Goal: Information Seeking & Learning: Learn about a topic

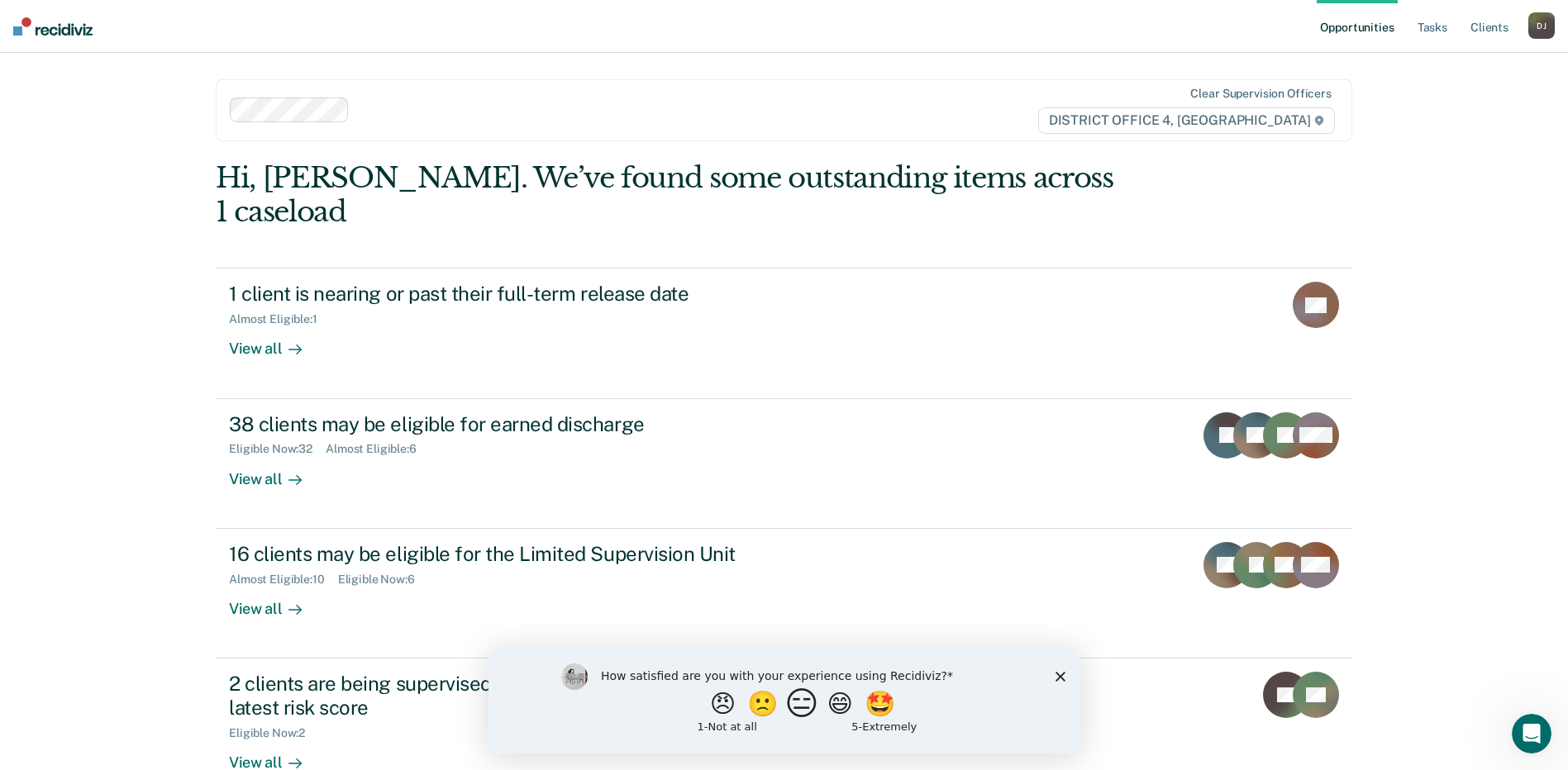
click at [800, 710] on button "😑" at bounding box center [803, 703] width 39 height 33
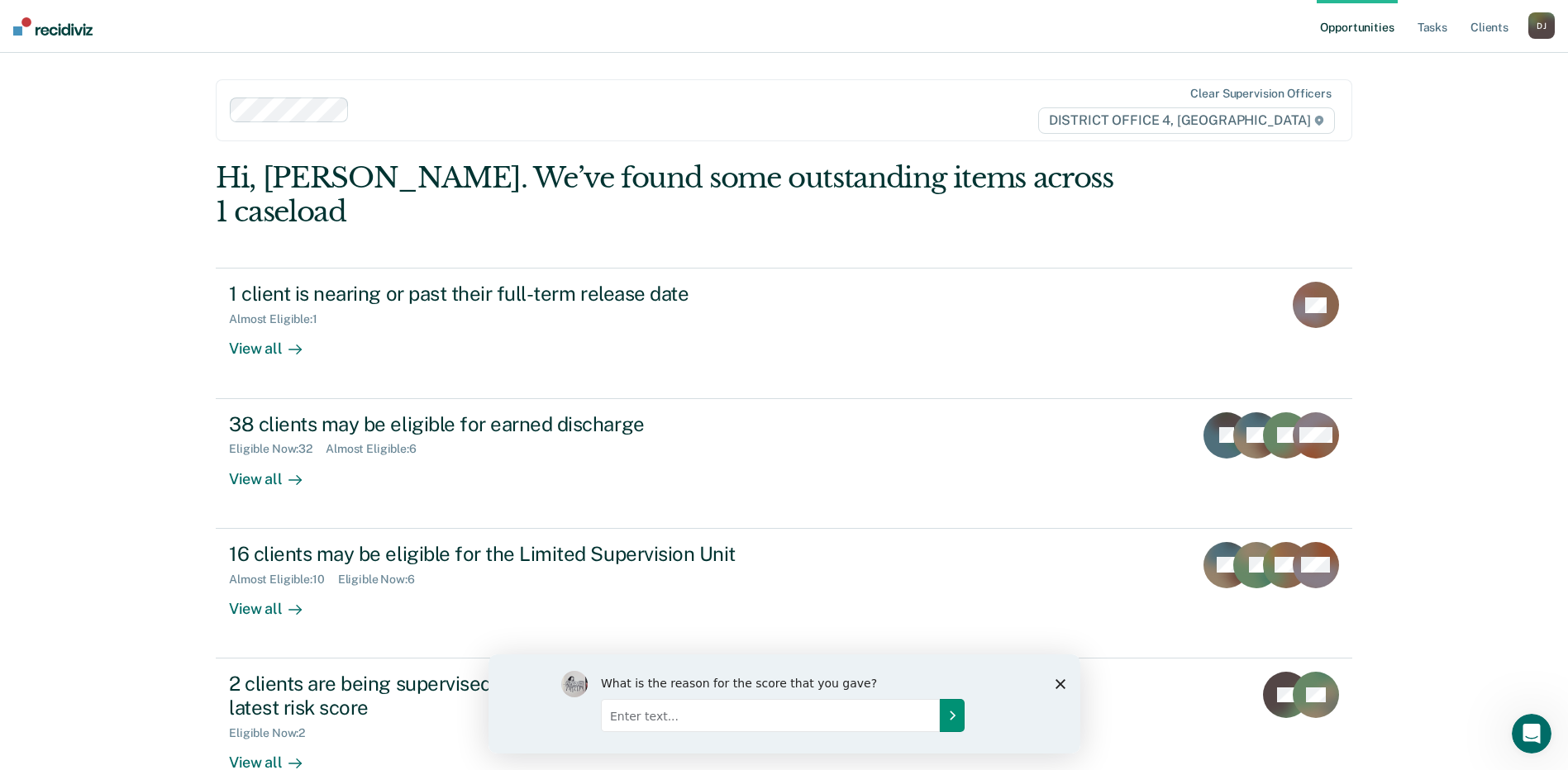
click at [949, 718] on icon "Submit your response" at bounding box center [951, 714] width 13 height 13
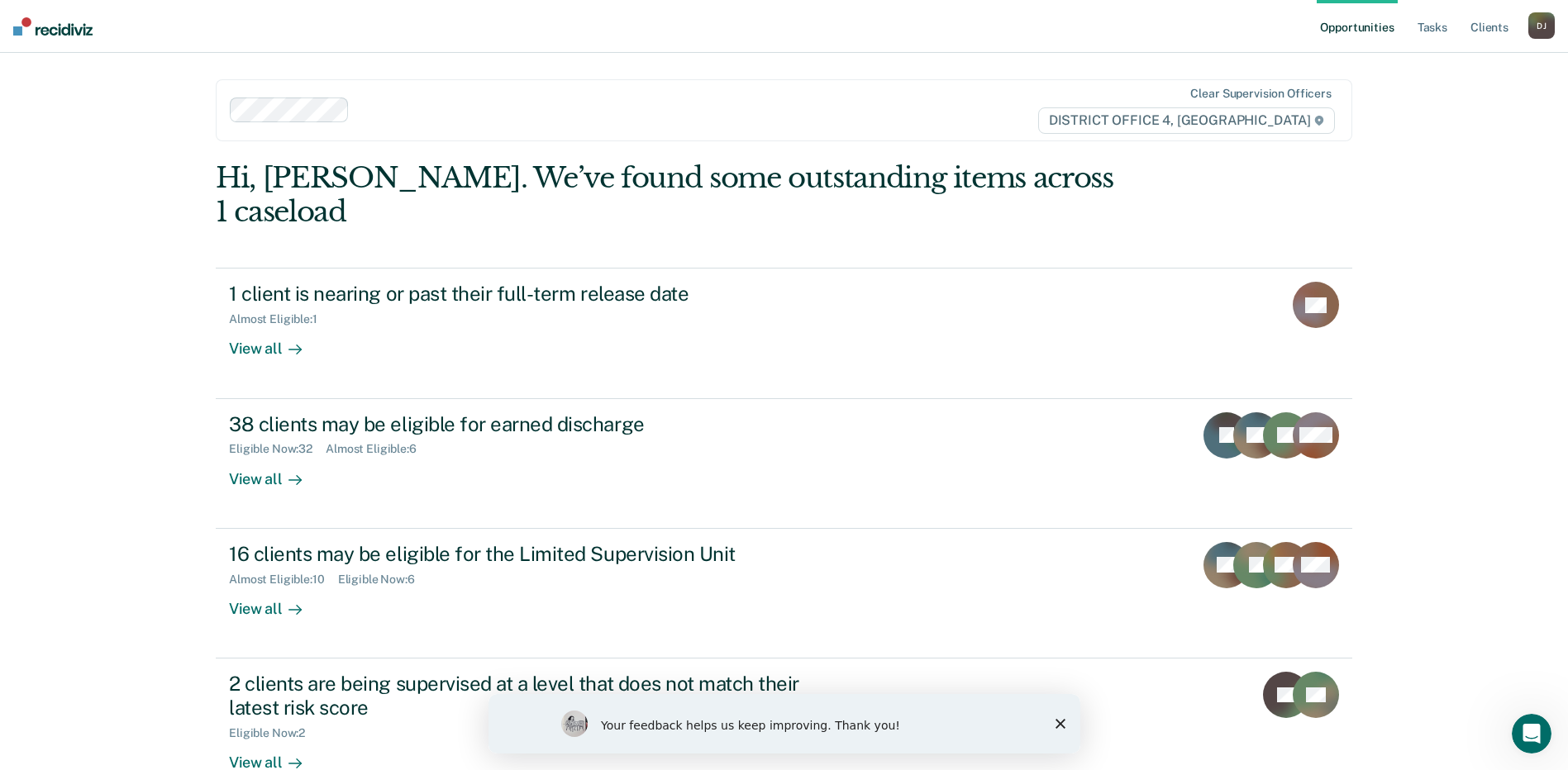
click at [1055, 723] on icon "Close survey" at bounding box center [1060, 724] width 10 height 10
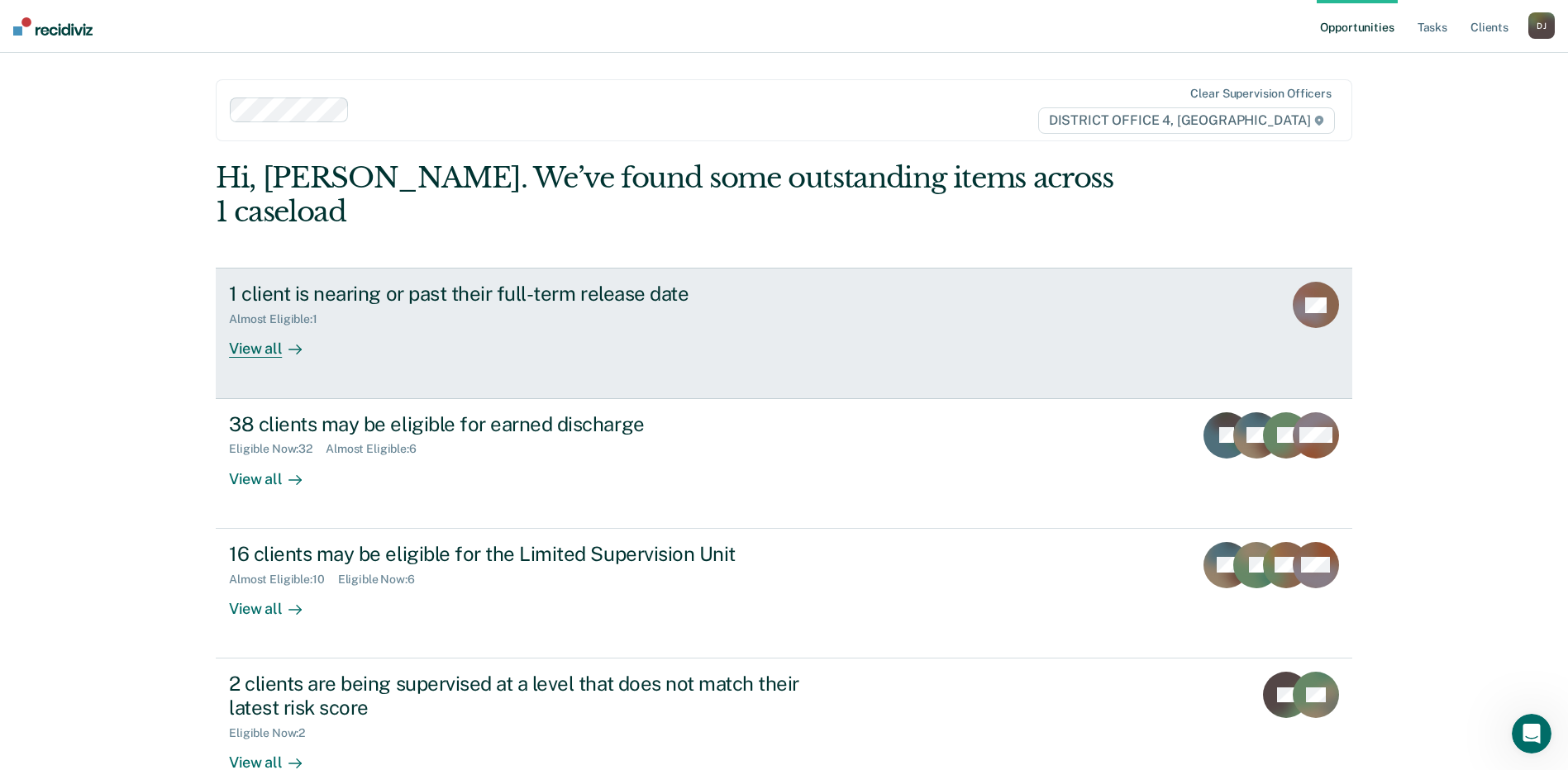
click at [513, 301] on div "1 client is nearing or past their full-term release date Almost Eligible : 1 Vi…" at bounding box center [539, 320] width 620 height 76
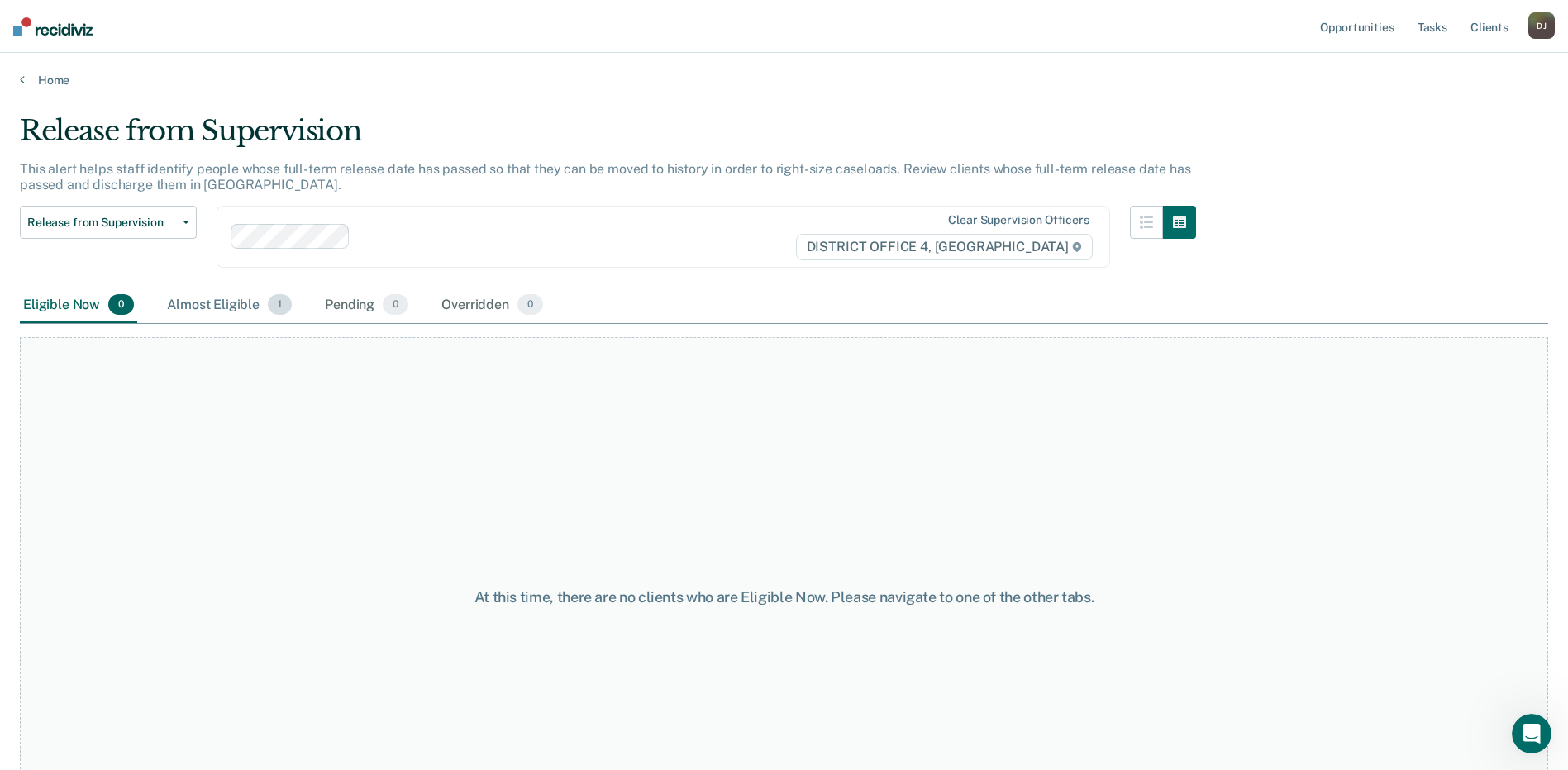
click at [242, 305] on div "Almost Eligible 1" at bounding box center [229, 306] width 131 height 36
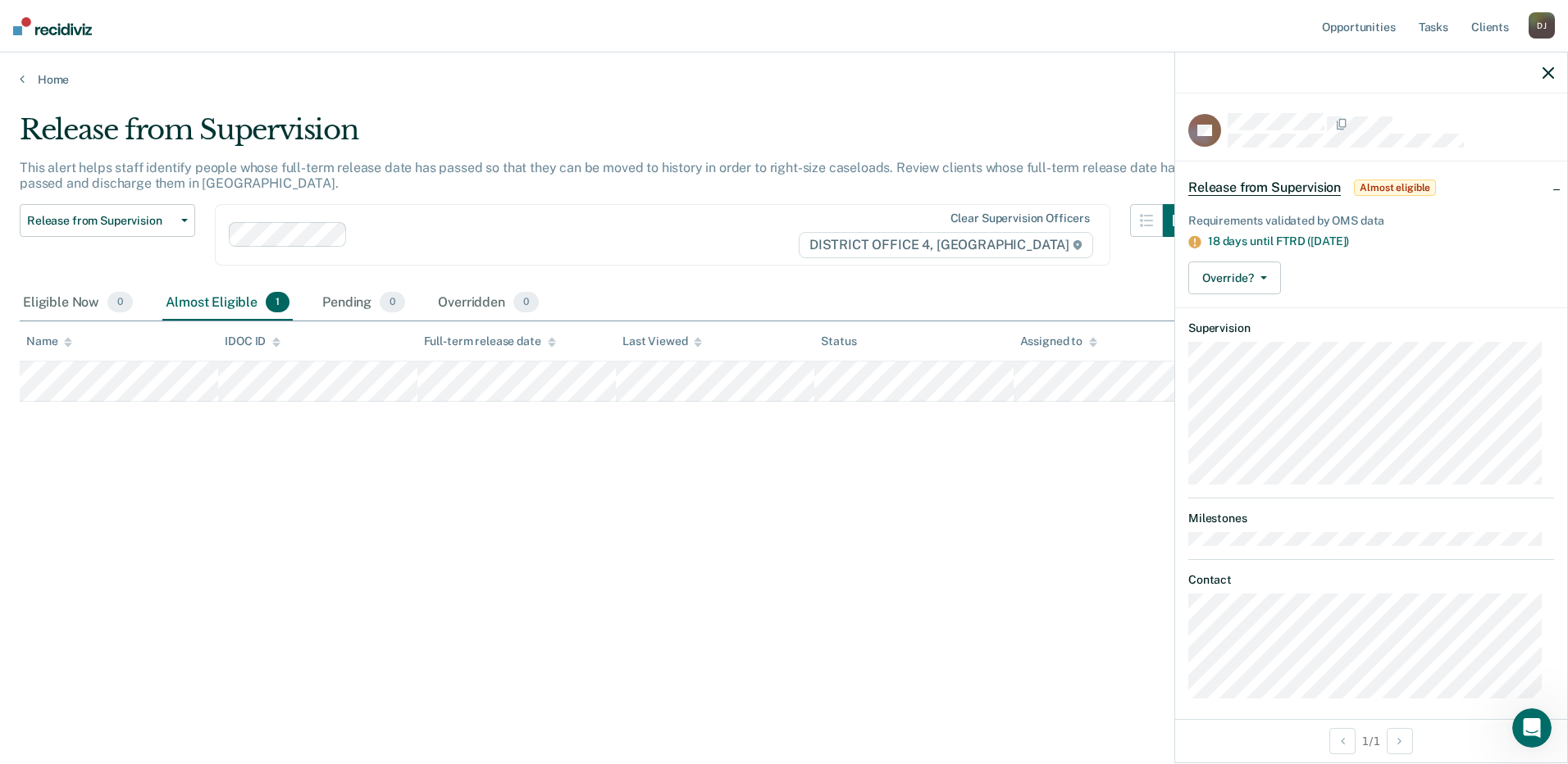
click at [589, 90] on main "Release from Supervision This alert helps staff identify people whose full-term…" at bounding box center [784, 424] width 1568 height 673
click at [26, 79] on link "Home" at bounding box center [784, 79] width 1529 height 15
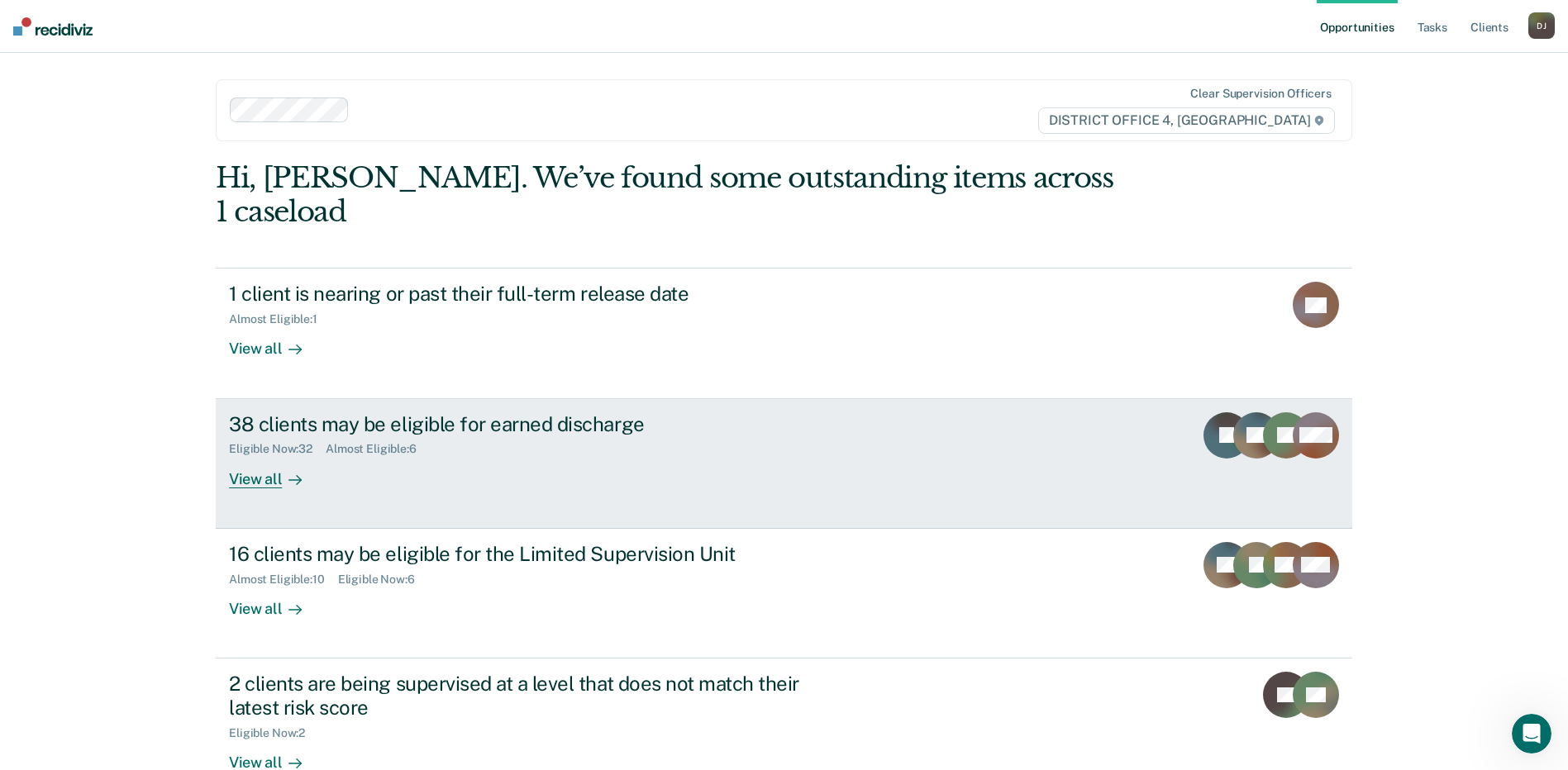
click at [258, 456] on div "View all" at bounding box center [275, 472] width 93 height 32
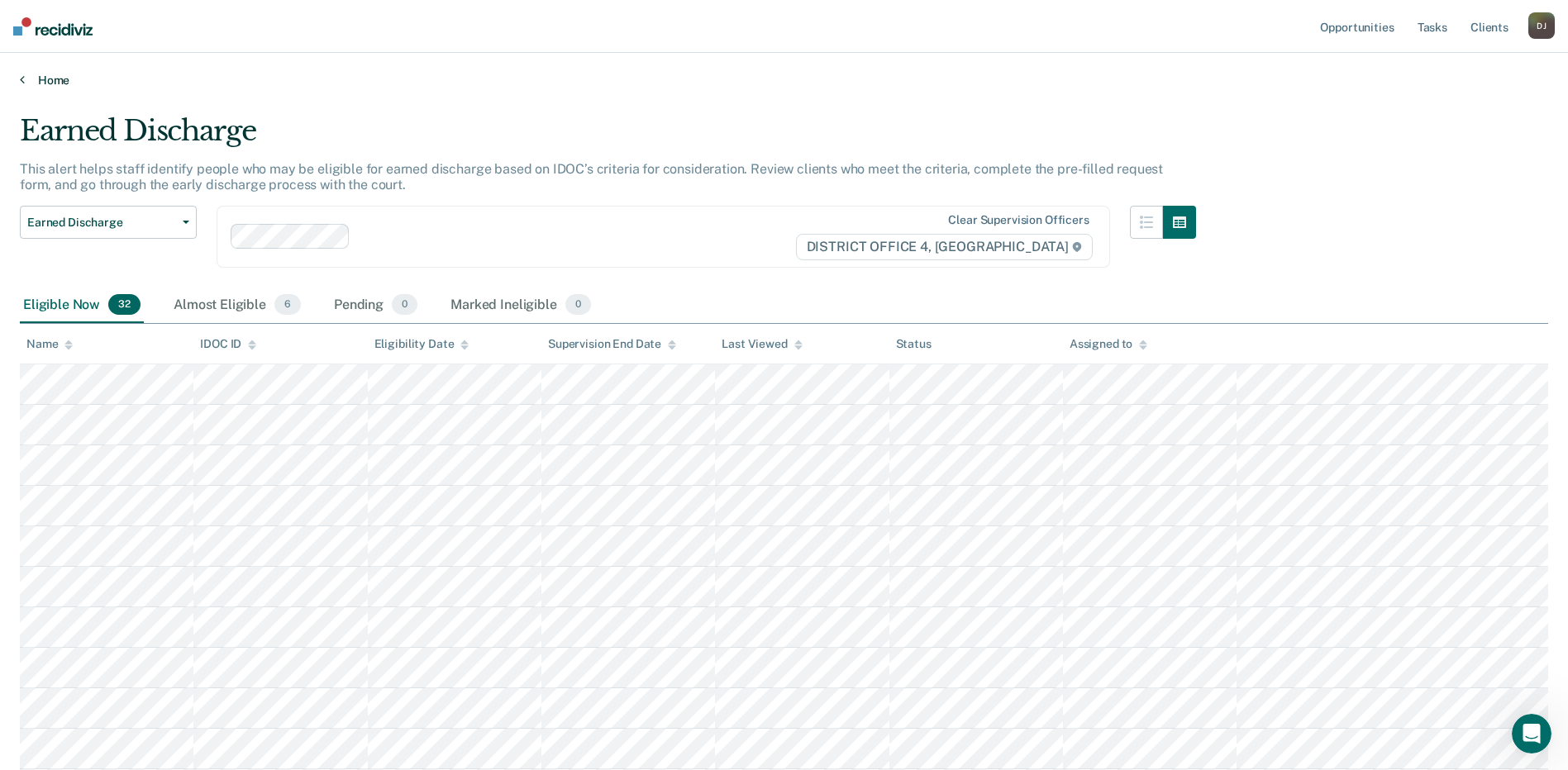
click at [56, 83] on link "Home" at bounding box center [784, 80] width 1528 height 15
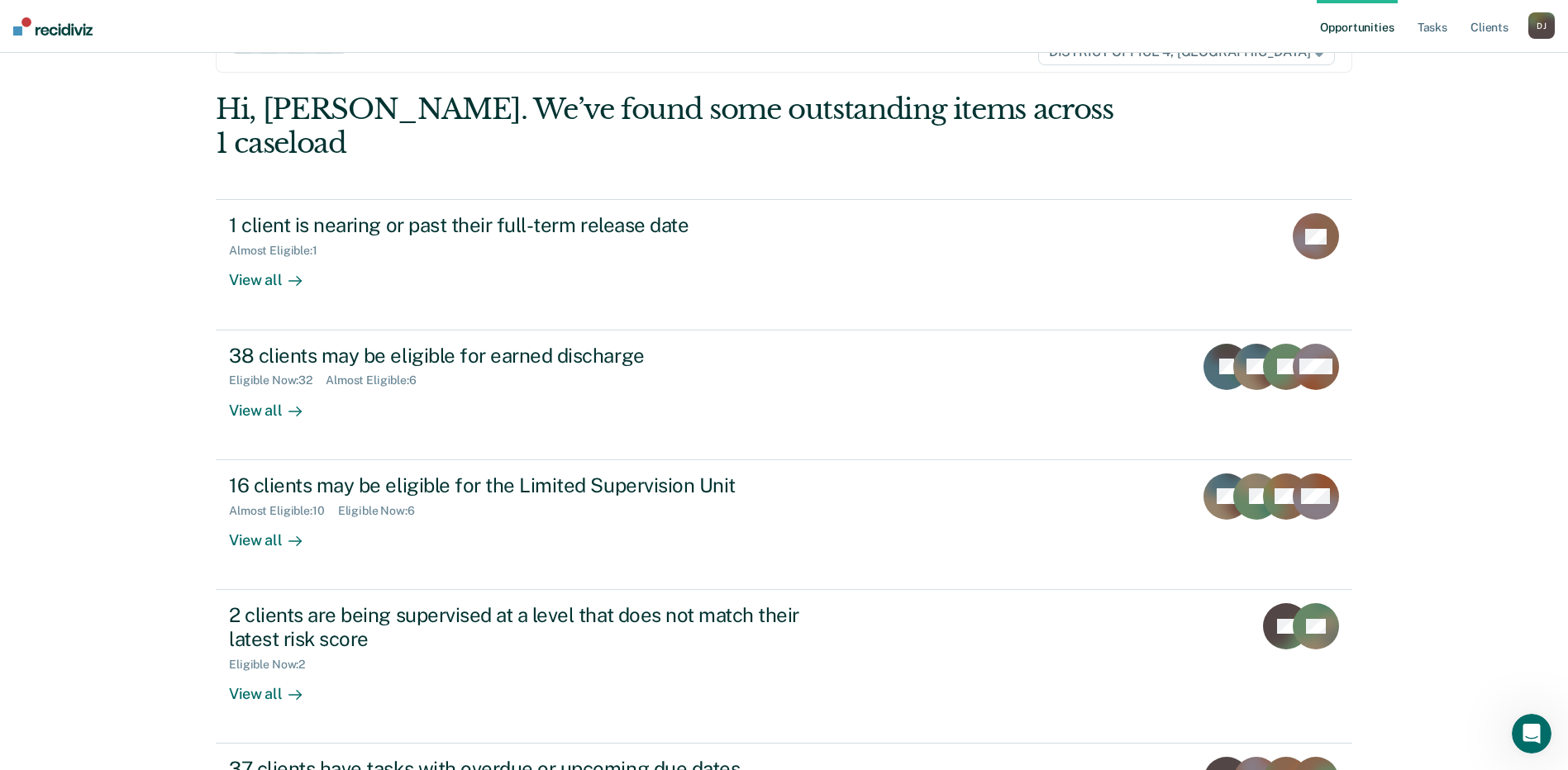
scroll to position [138, 0]
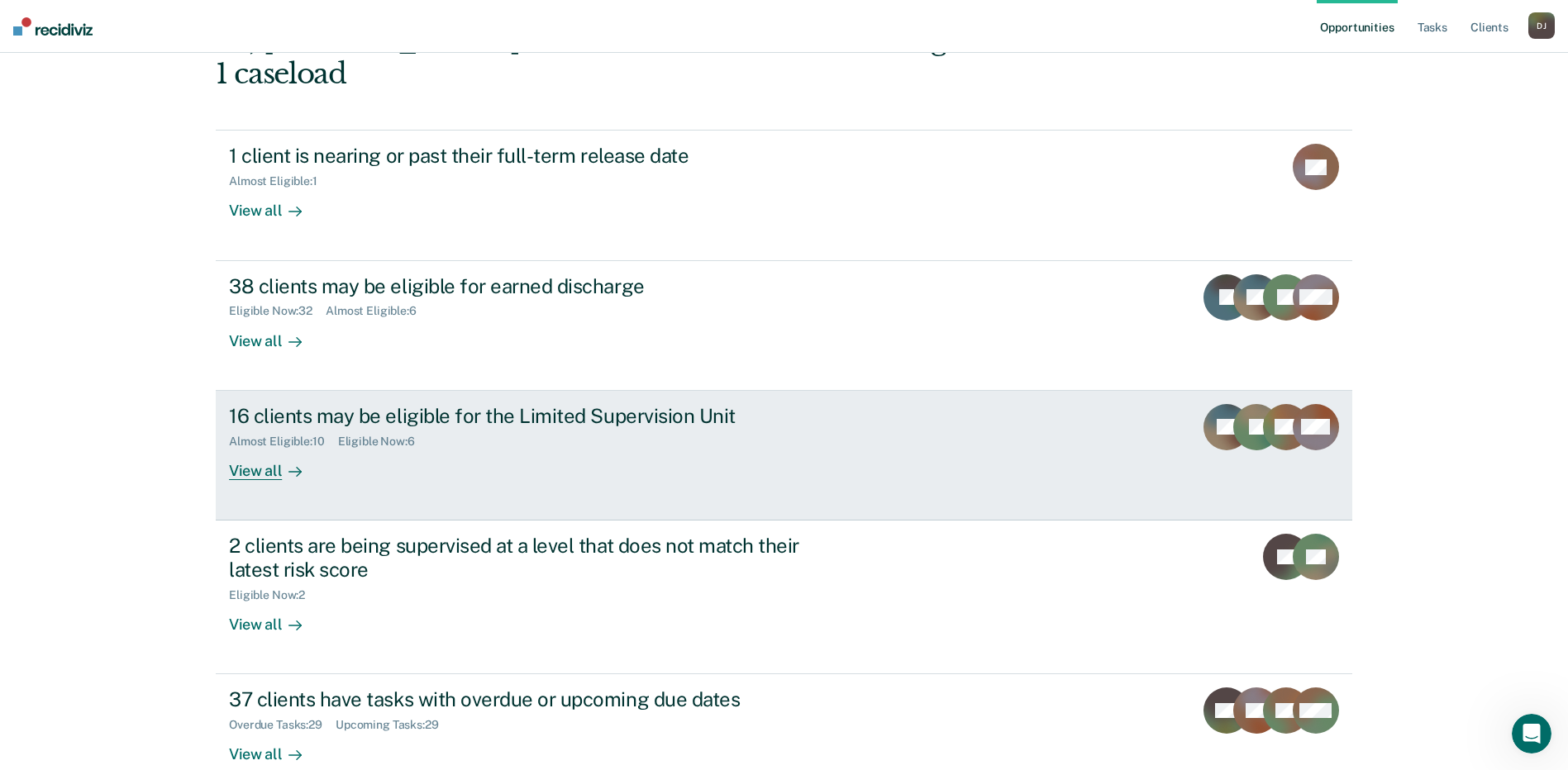
click at [376, 404] on div "16 clients may be eligible for the Limited Supervision Unit" at bounding box center [519, 416] width 580 height 24
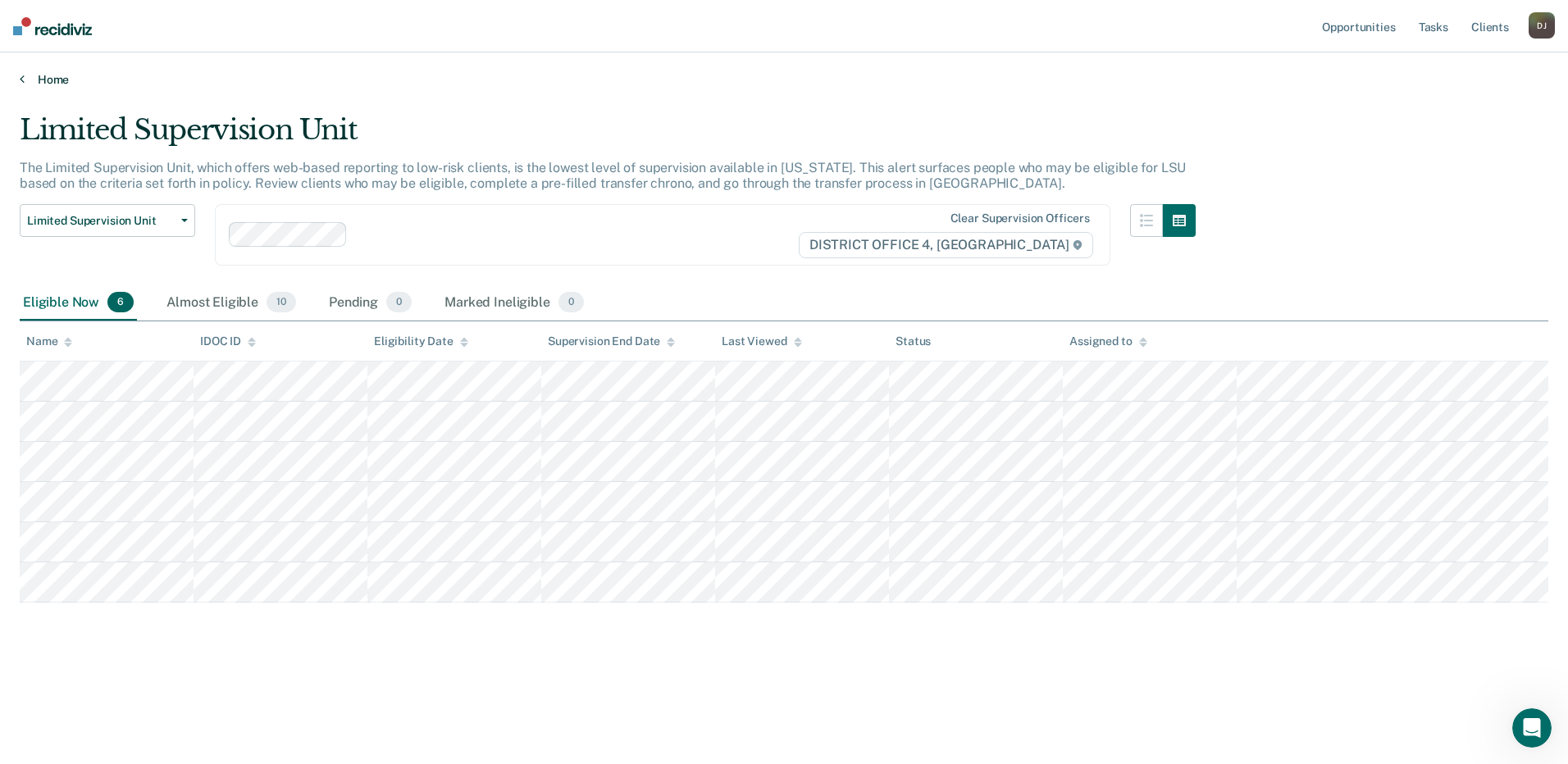
click at [24, 82] on icon at bounding box center [22, 78] width 5 height 13
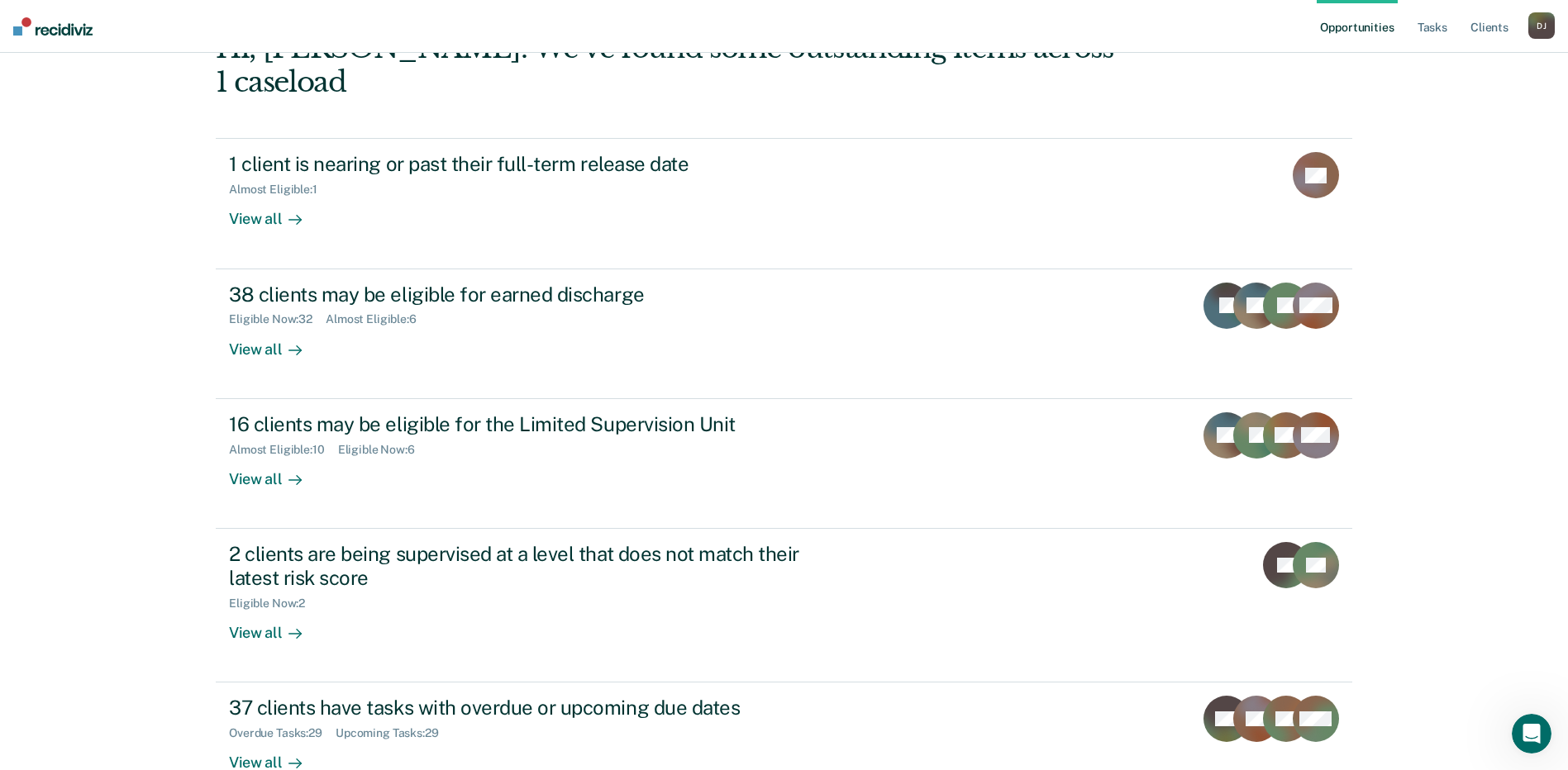
scroll to position [138, 0]
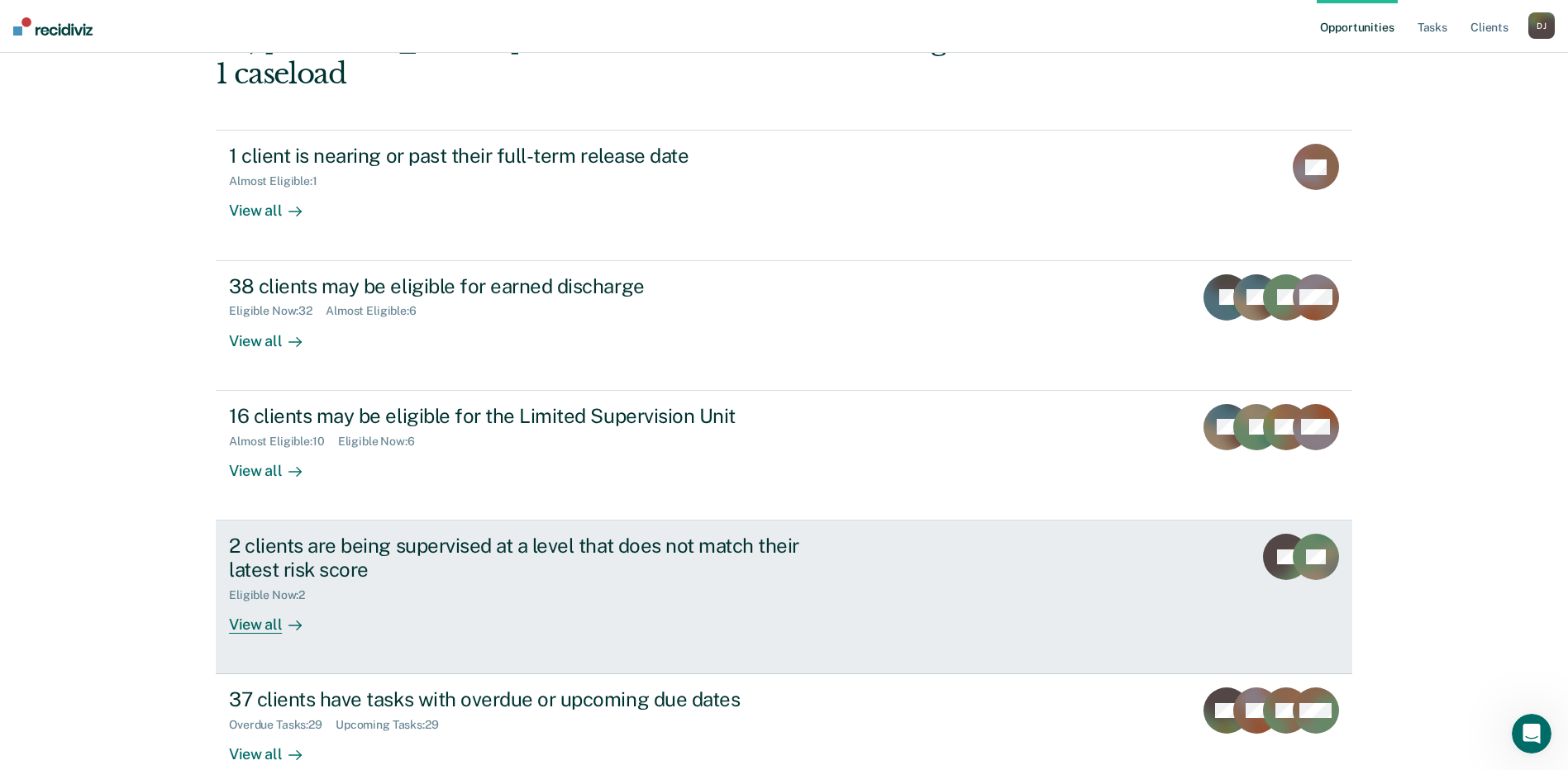
click at [262, 602] on div "View all" at bounding box center [275, 618] width 93 height 32
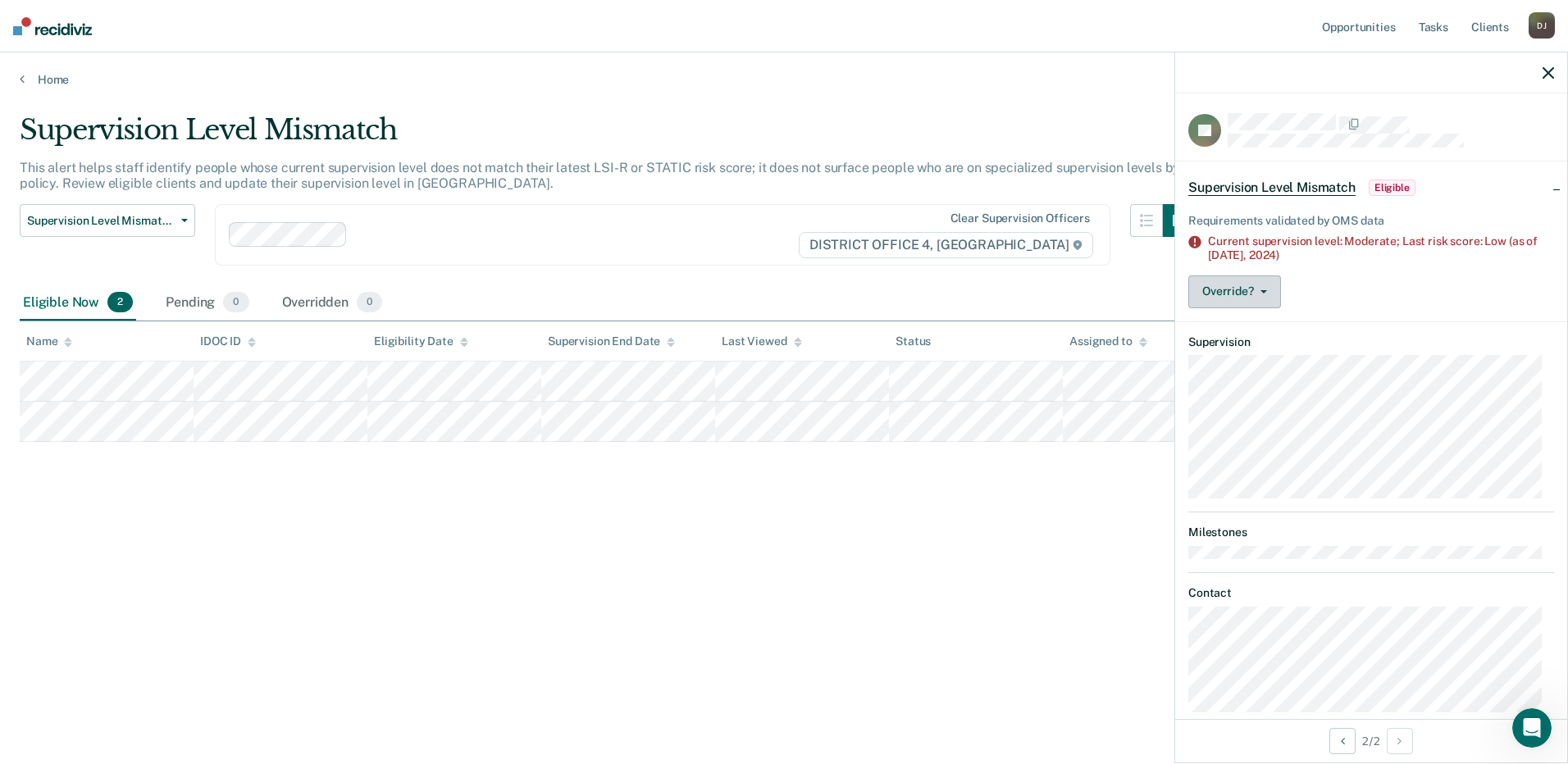
click at [1264, 296] on button "Override?" at bounding box center [1235, 292] width 92 height 33
click at [1254, 362] on button "[PERSON_NAME]" at bounding box center [1268, 357] width 159 height 26
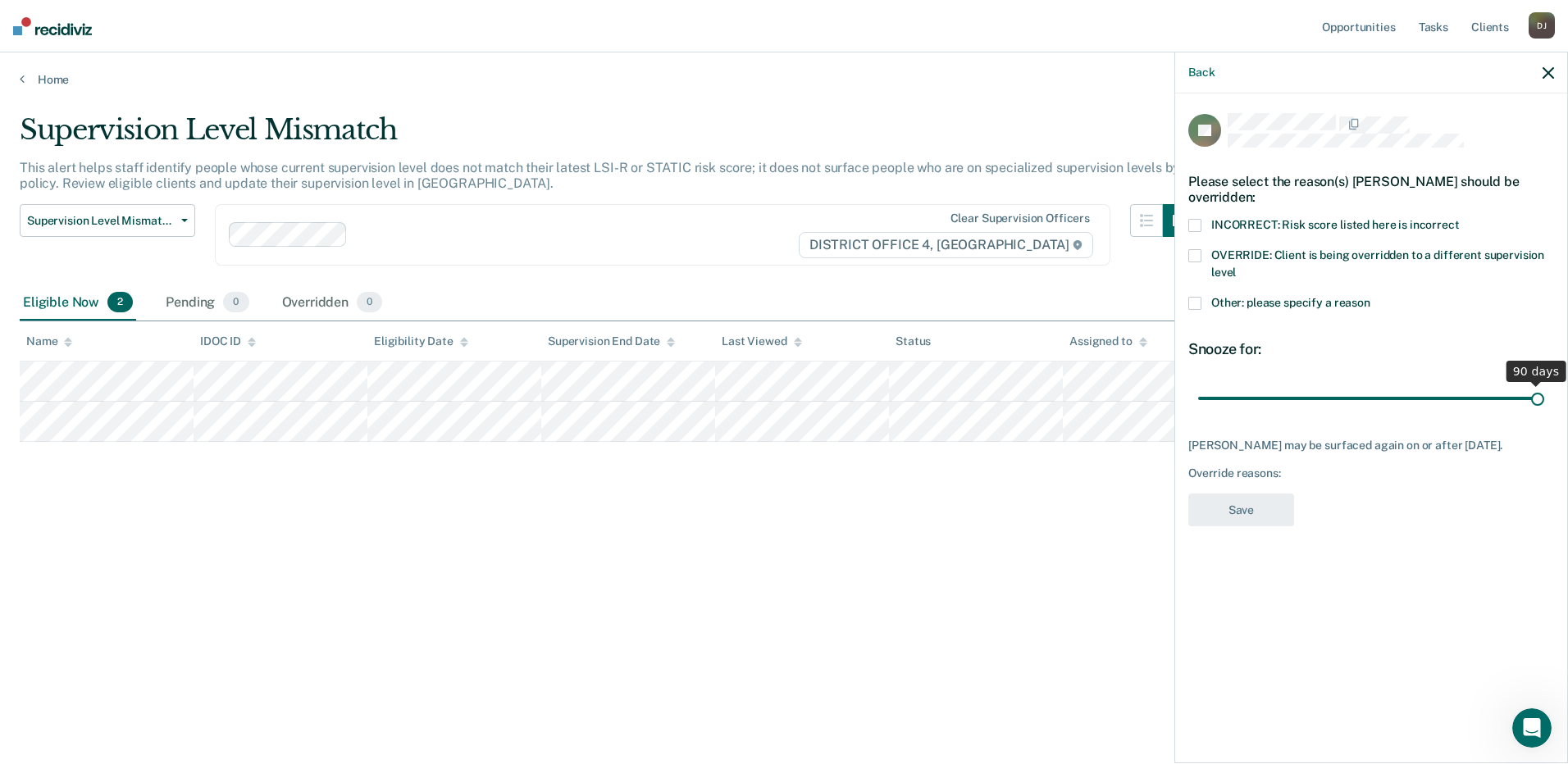
drag, startPoint x: 1414, startPoint y: 400, endPoint x: 1639, endPoint y: 386, distance: 225.4
type input "90"
click at [1545, 386] on input "range" at bounding box center [1372, 398] width 346 height 29
click at [1319, 253] on span "OVERRIDE: Client is being overridden to a different supervision level" at bounding box center [1378, 263] width 333 height 31
click at [1253, 527] on button "Save" at bounding box center [1241, 511] width 106 height 34
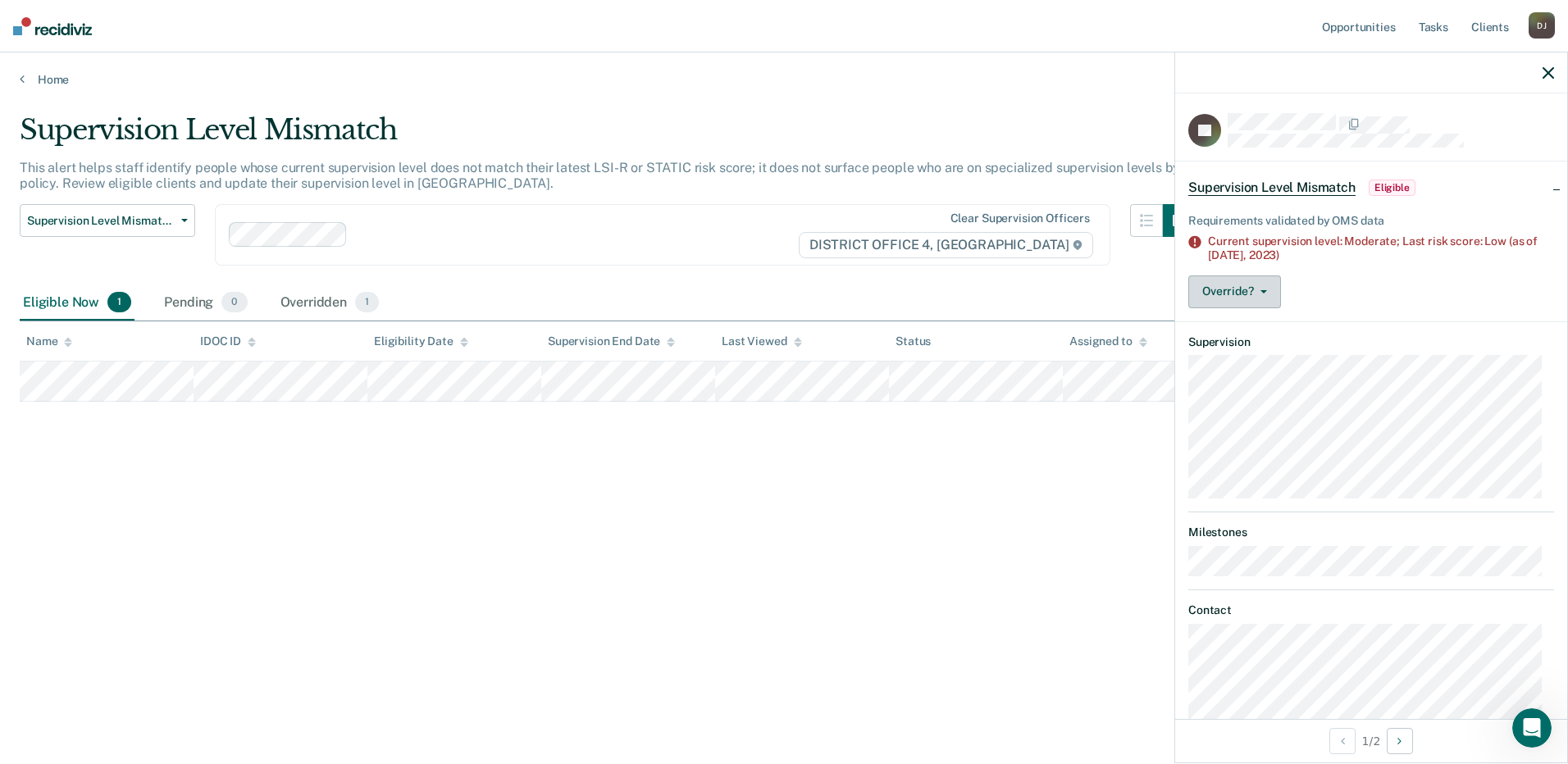
click at [1267, 288] on button "Override?" at bounding box center [1235, 292] width 92 height 33
click at [1244, 354] on button "[PERSON_NAME]" at bounding box center [1268, 357] width 159 height 26
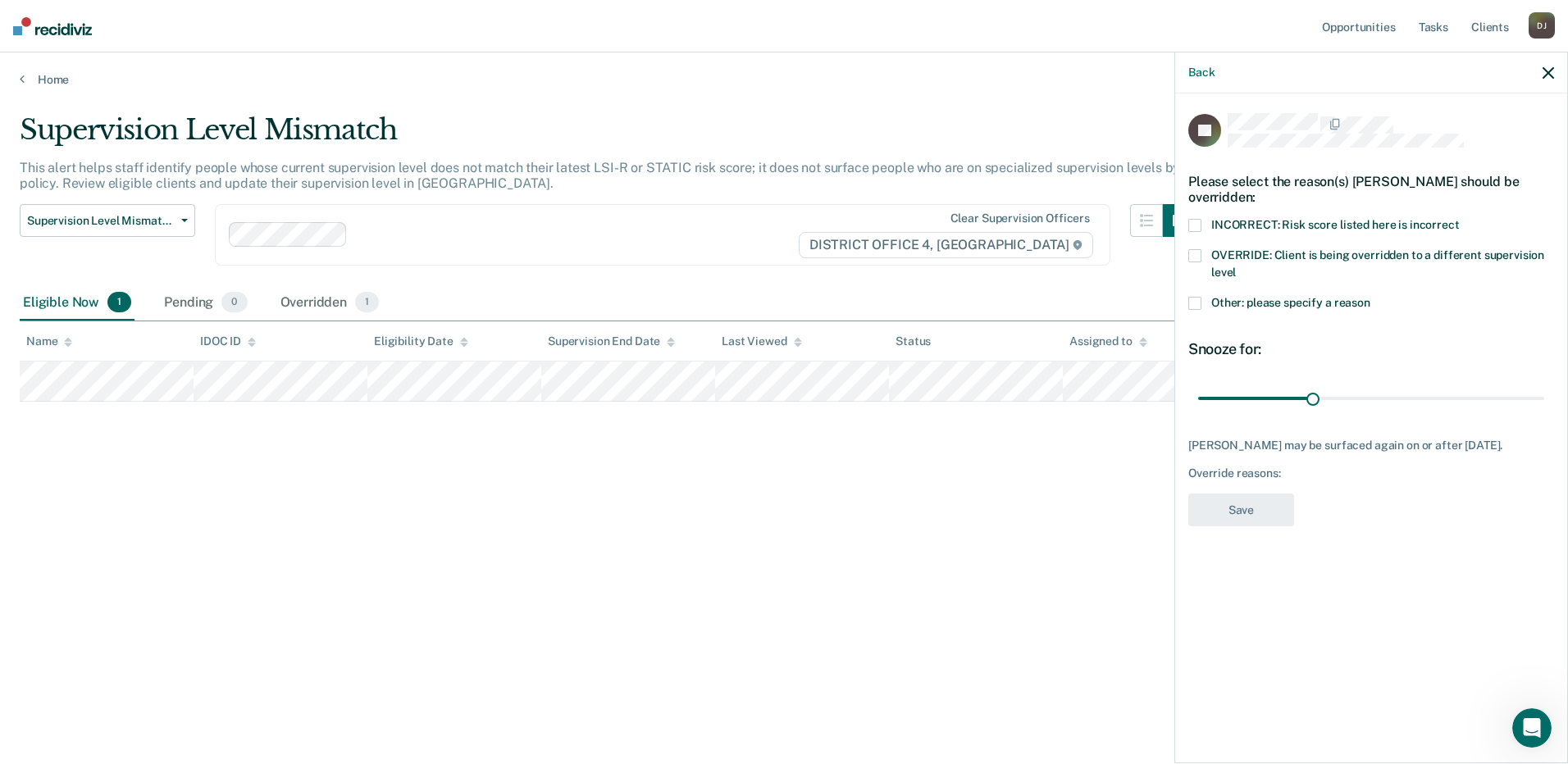
click at [1212, 259] on label "OVERRIDE: Client is being overridden to a different supervision level" at bounding box center [1372, 266] width 366 height 35
drag, startPoint x: 1313, startPoint y: 395, endPoint x: 1813, endPoint y: 388, distance: 500.0
type input "90"
click at [1545, 388] on input "range" at bounding box center [1372, 398] width 346 height 29
click at [1238, 507] on button "Save" at bounding box center [1241, 511] width 106 height 34
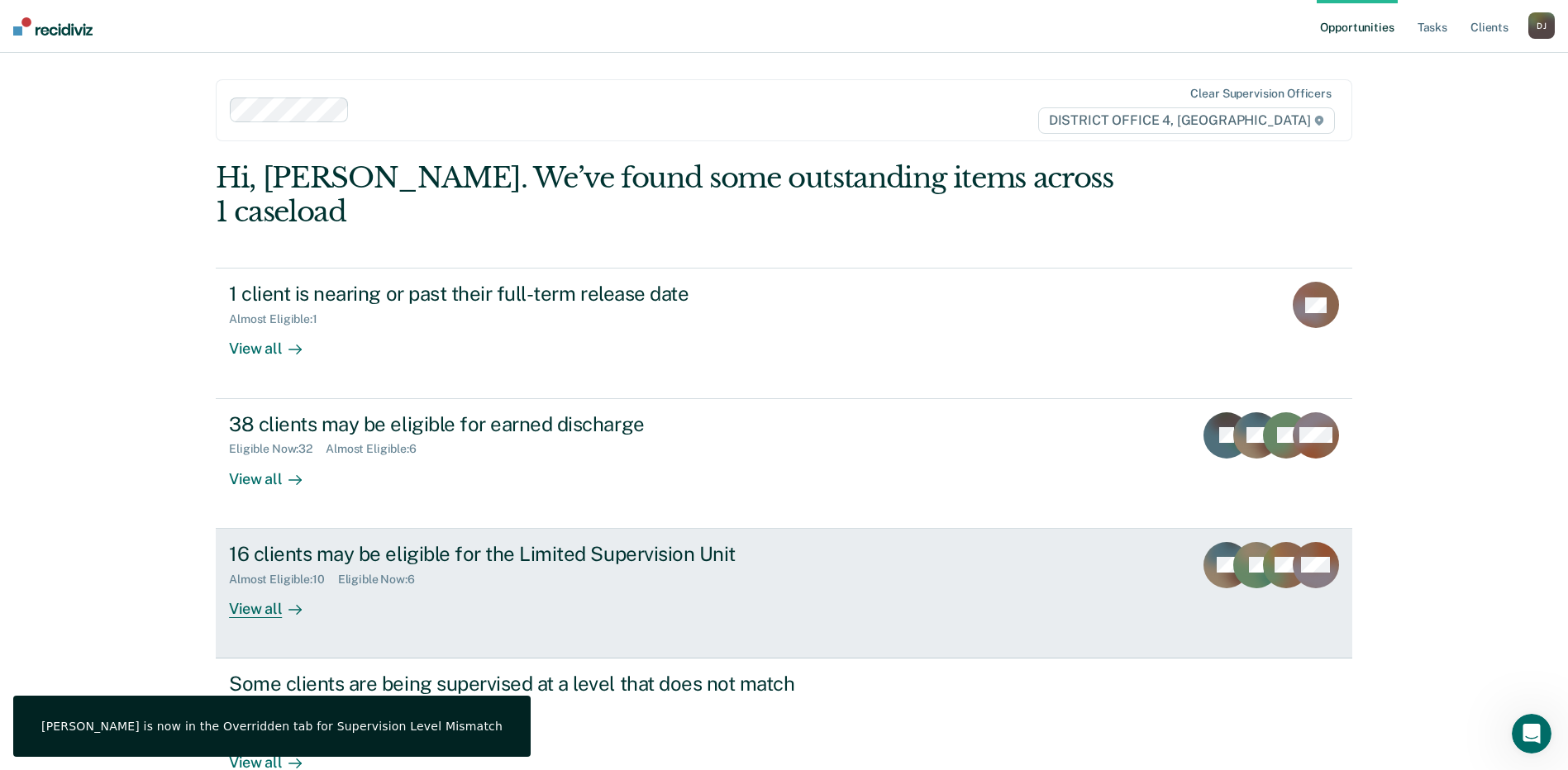
scroll to position [138, 0]
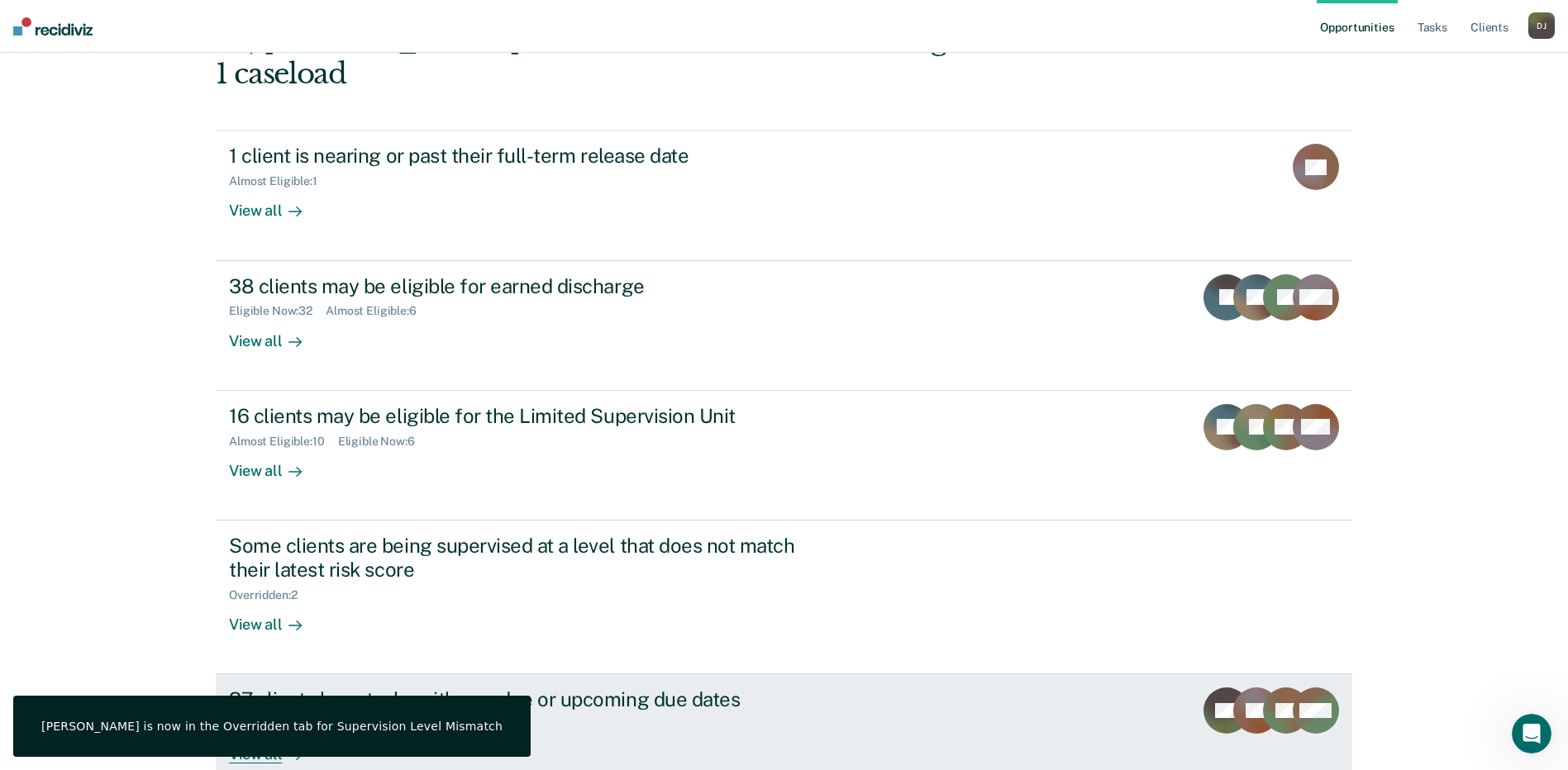
click at [657, 688] on div "37 clients have tasks with overdue or upcoming due dates" at bounding box center [519, 700] width 580 height 24
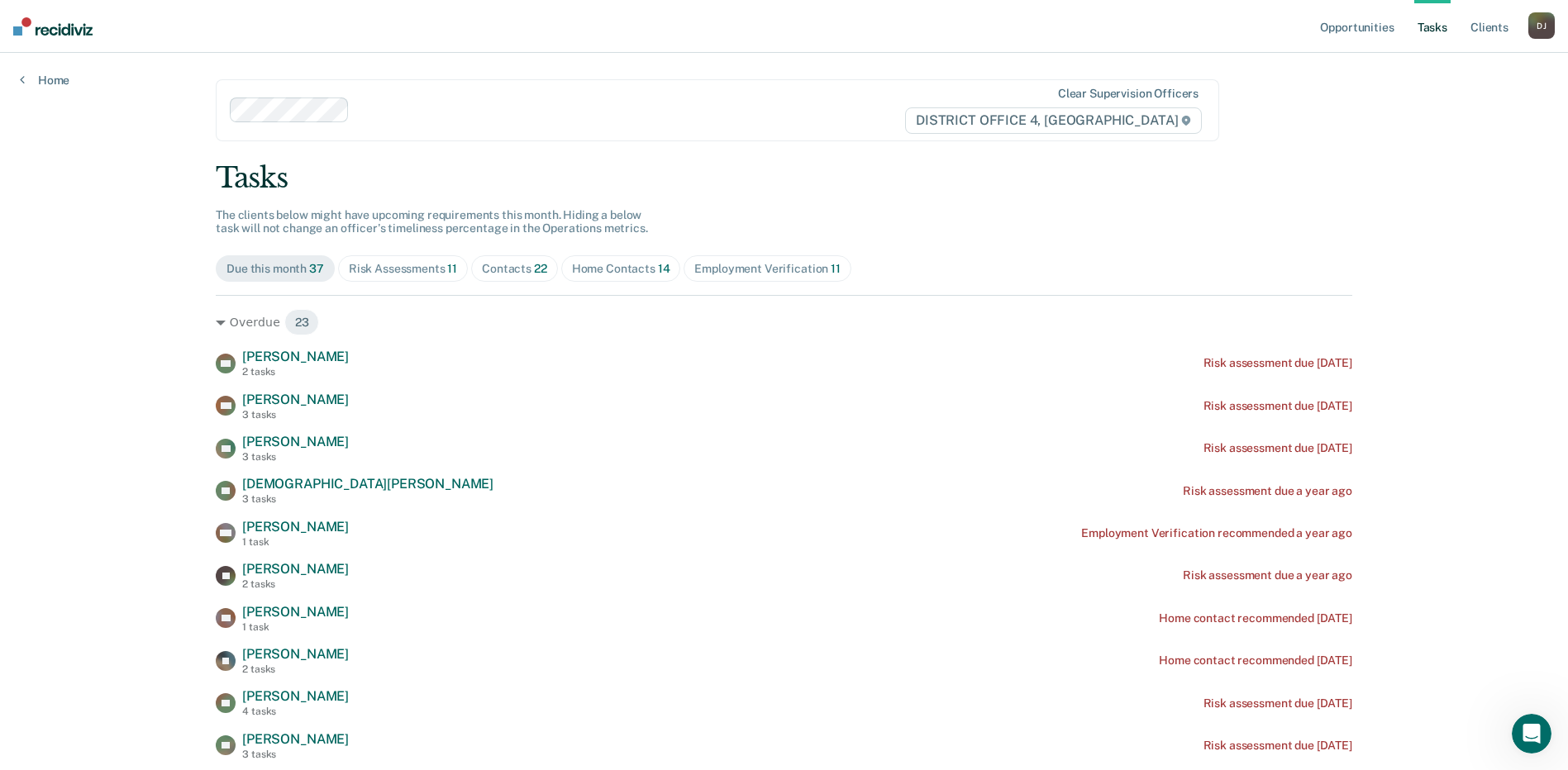
click at [612, 269] on div "Home Contacts 14" at bounding box center [621, 269] width 98 height 14
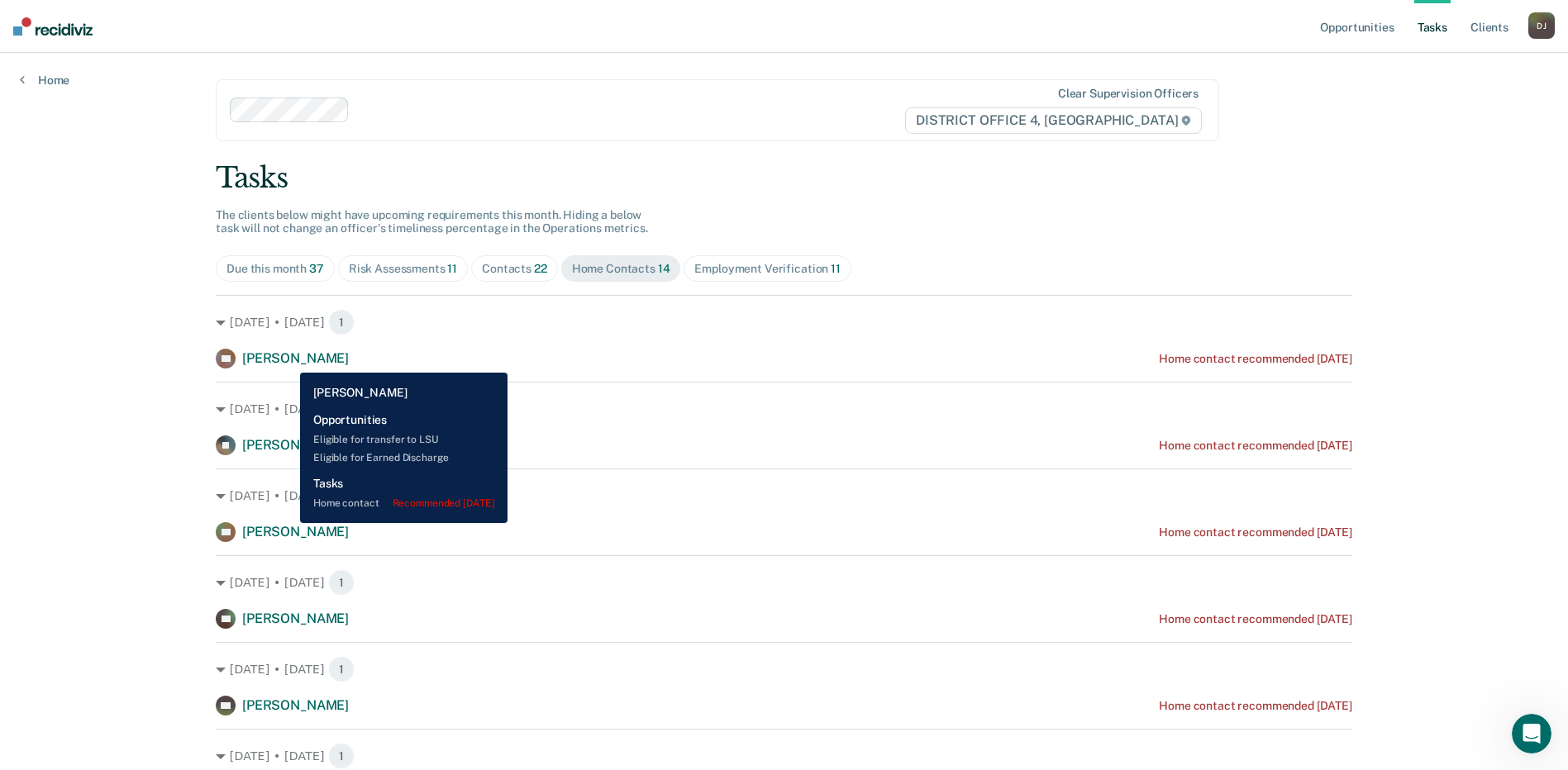
click at [286, 361] on span "[PERSON_NAME]" at bounding box center [295, 358] width 107 height 16
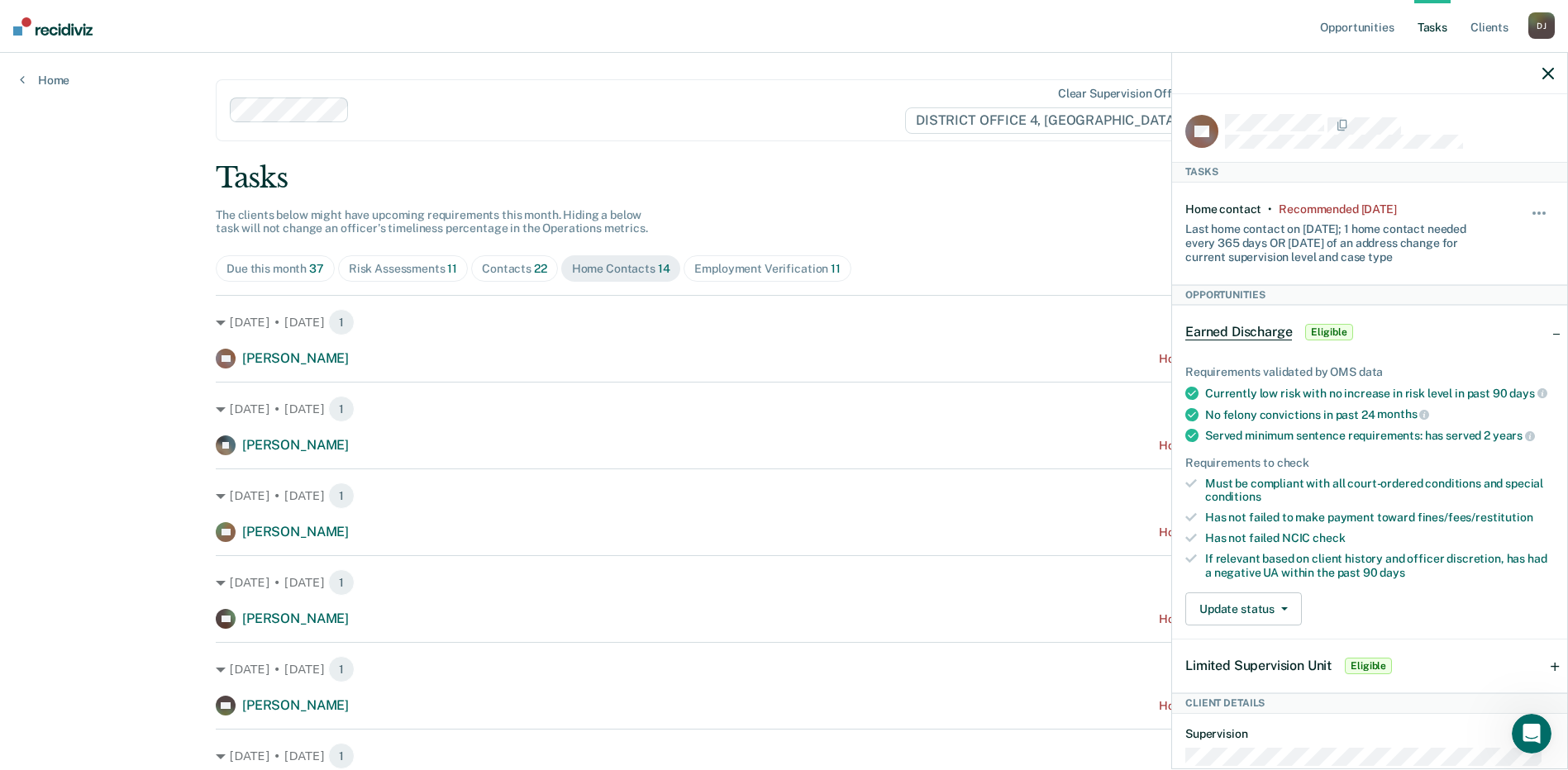
click at [1550, 74] on icon "button" at bounding box center [1548, 74] width 12 height 12
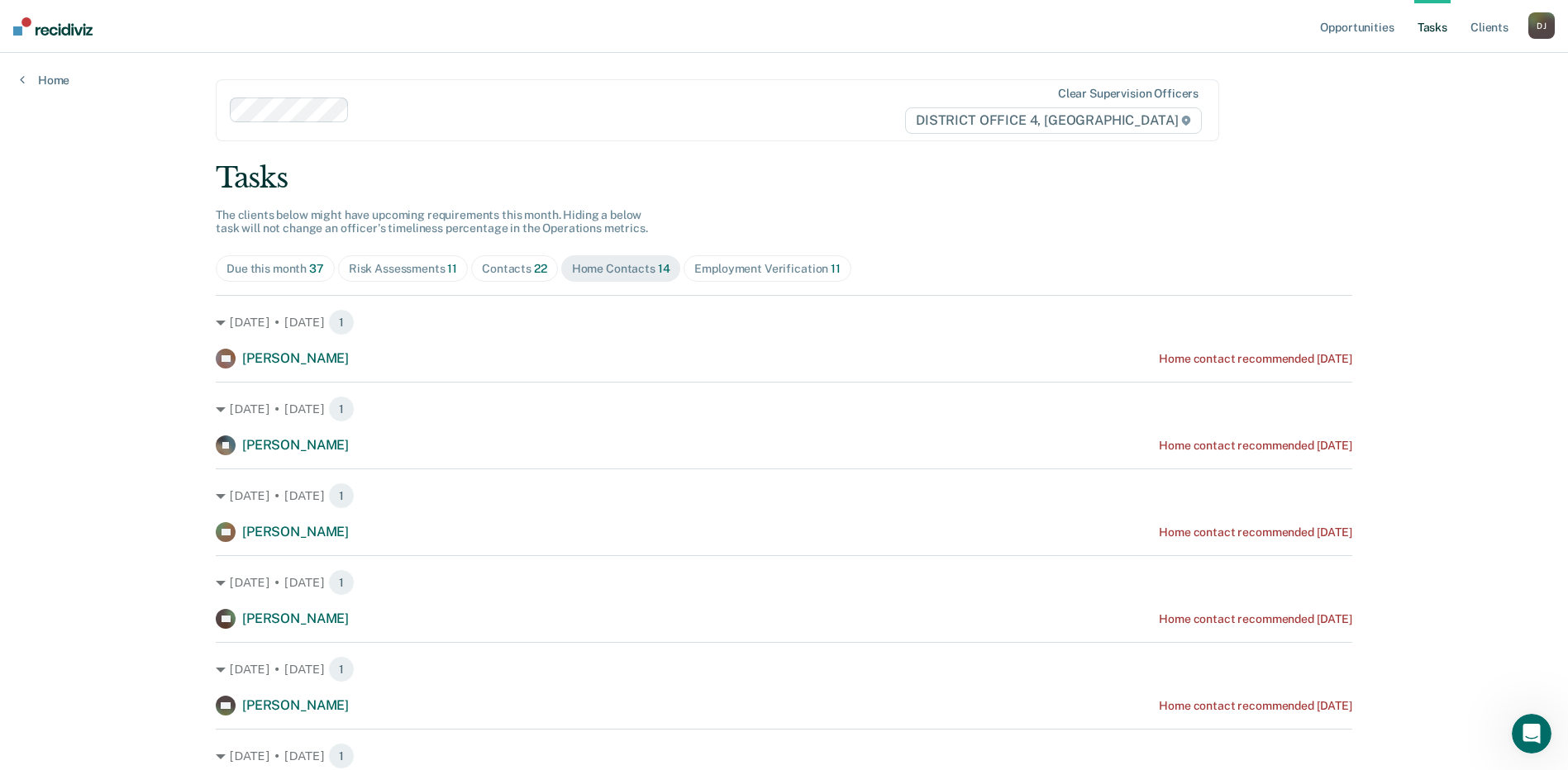
click at [298, 262] on div "Due this month 37" at bounding box center [275, 269] width 98 height 14
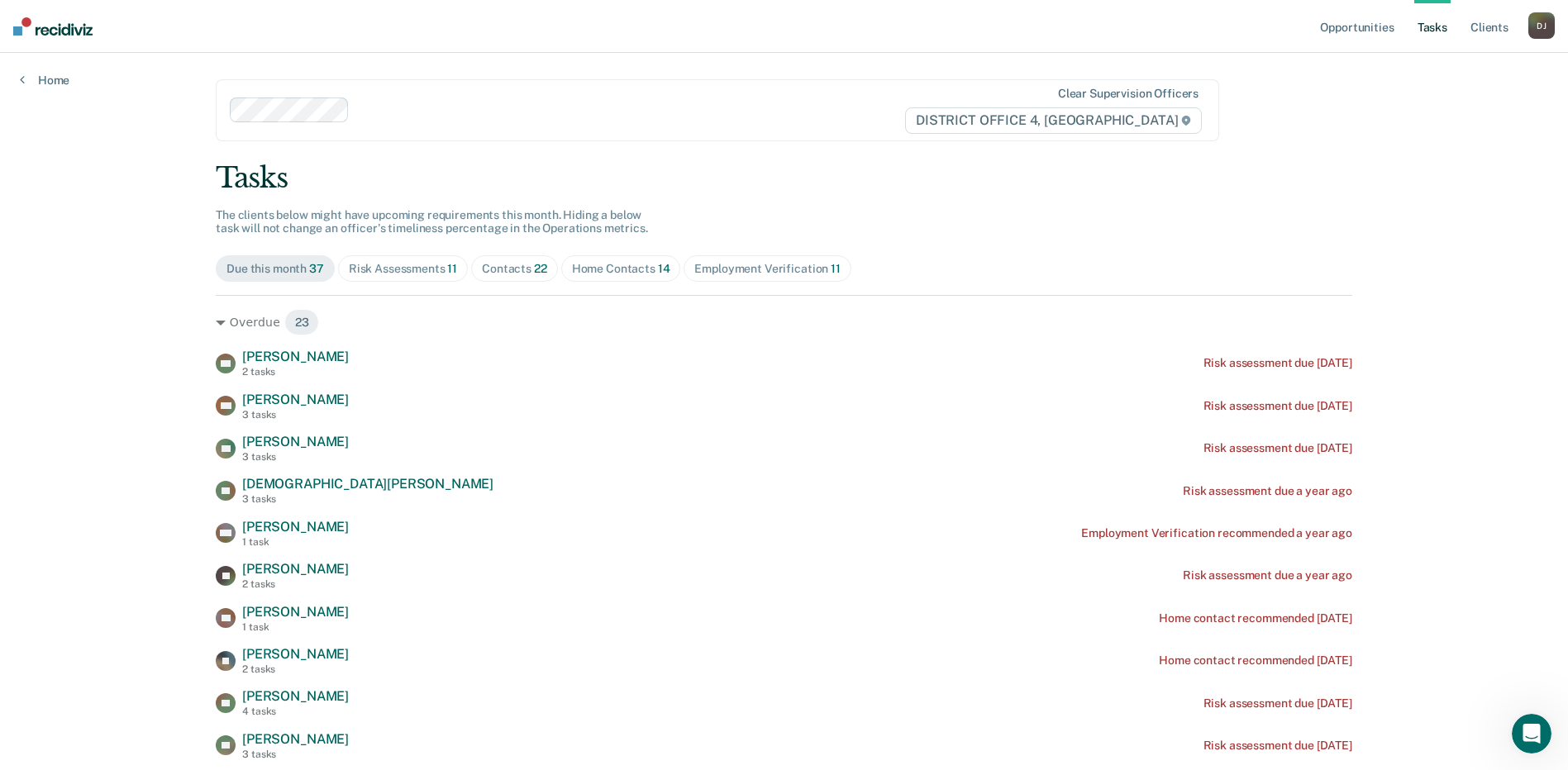
click at [511, 270] on div "Contacts 22" at bounding box center [514, 269] width 65 height 14
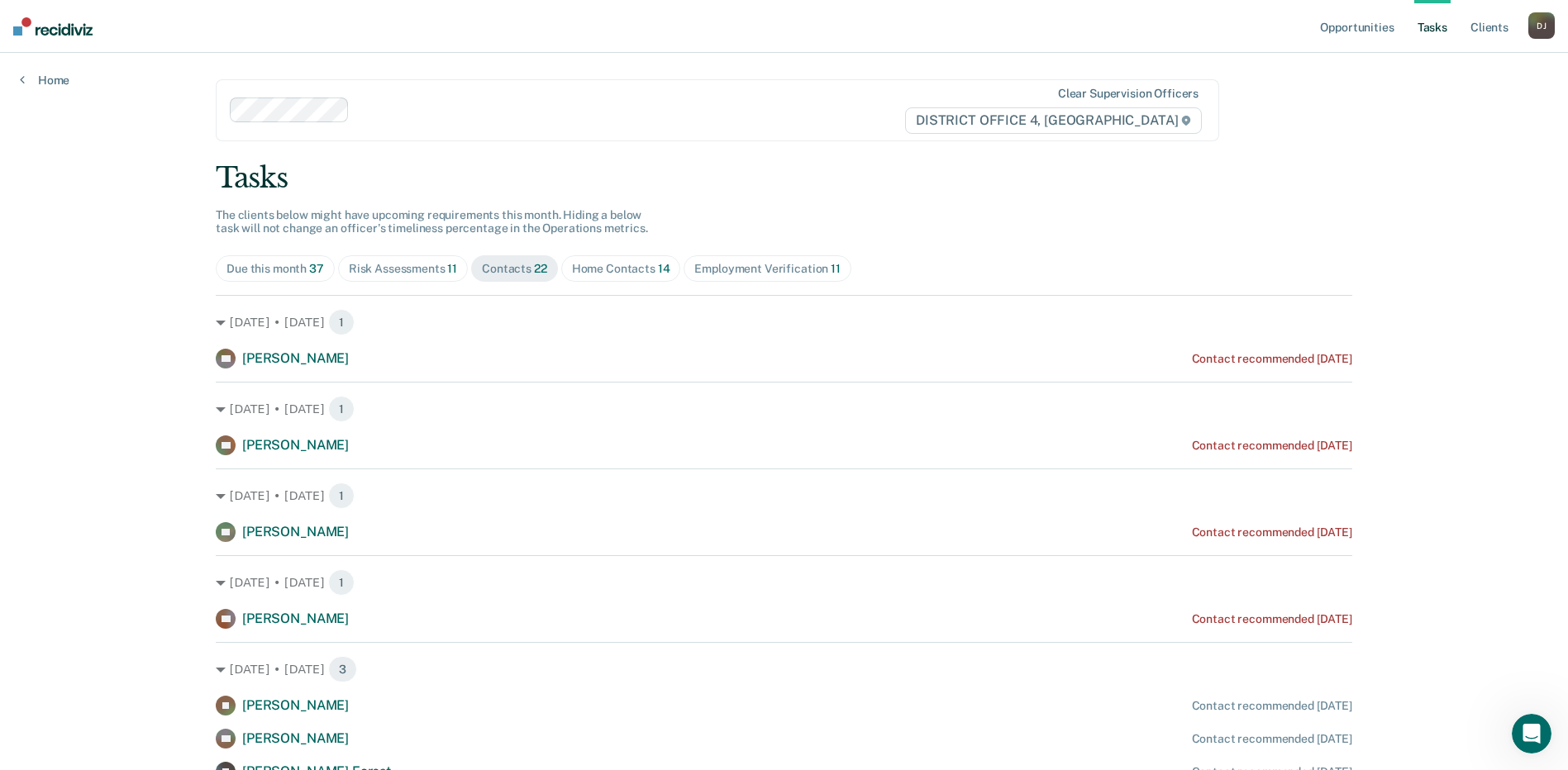
click at [638, 266] on div "Home Contacts 14" at bounding box center [621, 269] width 98 height 14
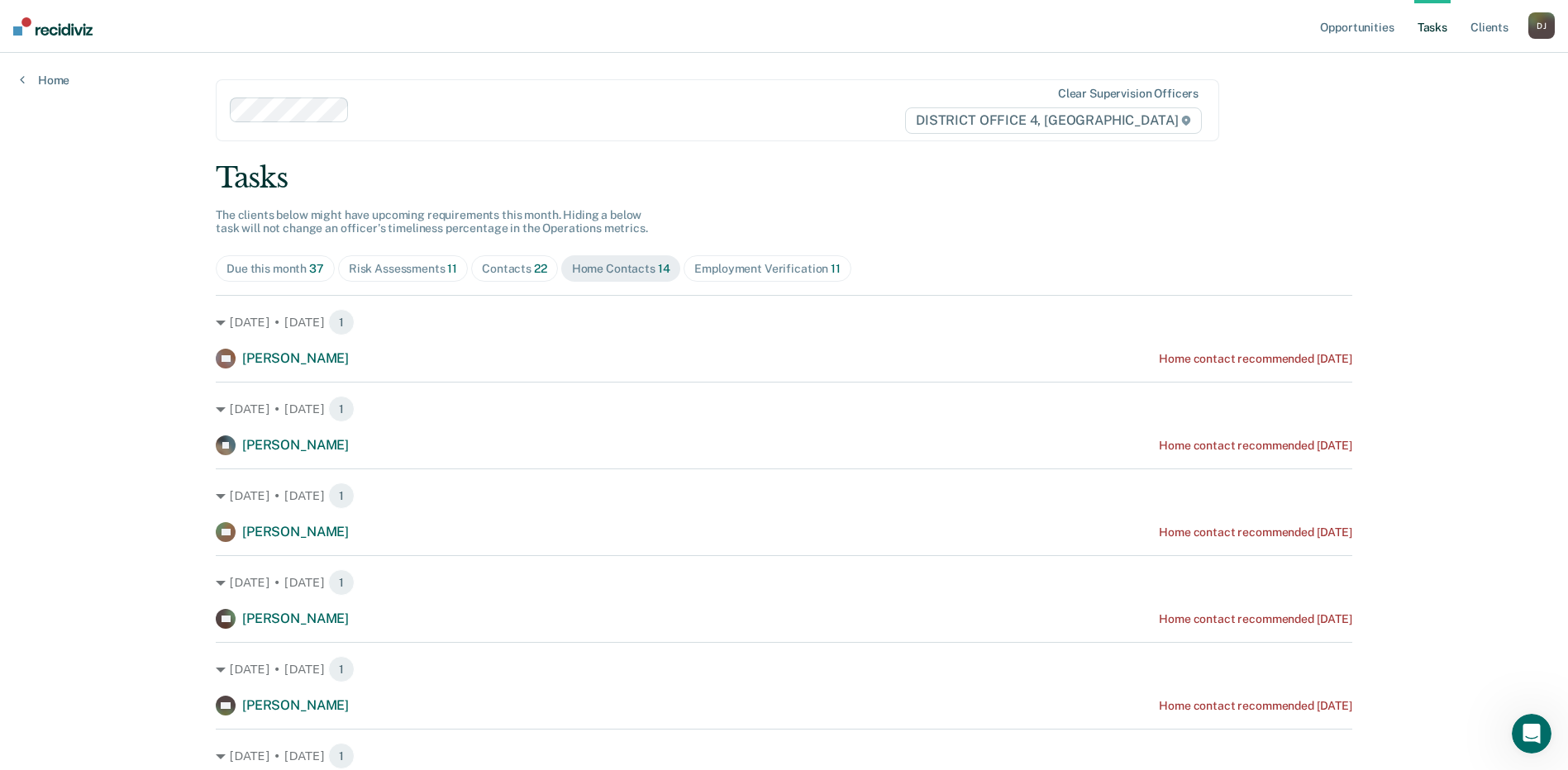
click at [51, 83] on link "Home" at bounding box center [45, 80] width 50 height 15
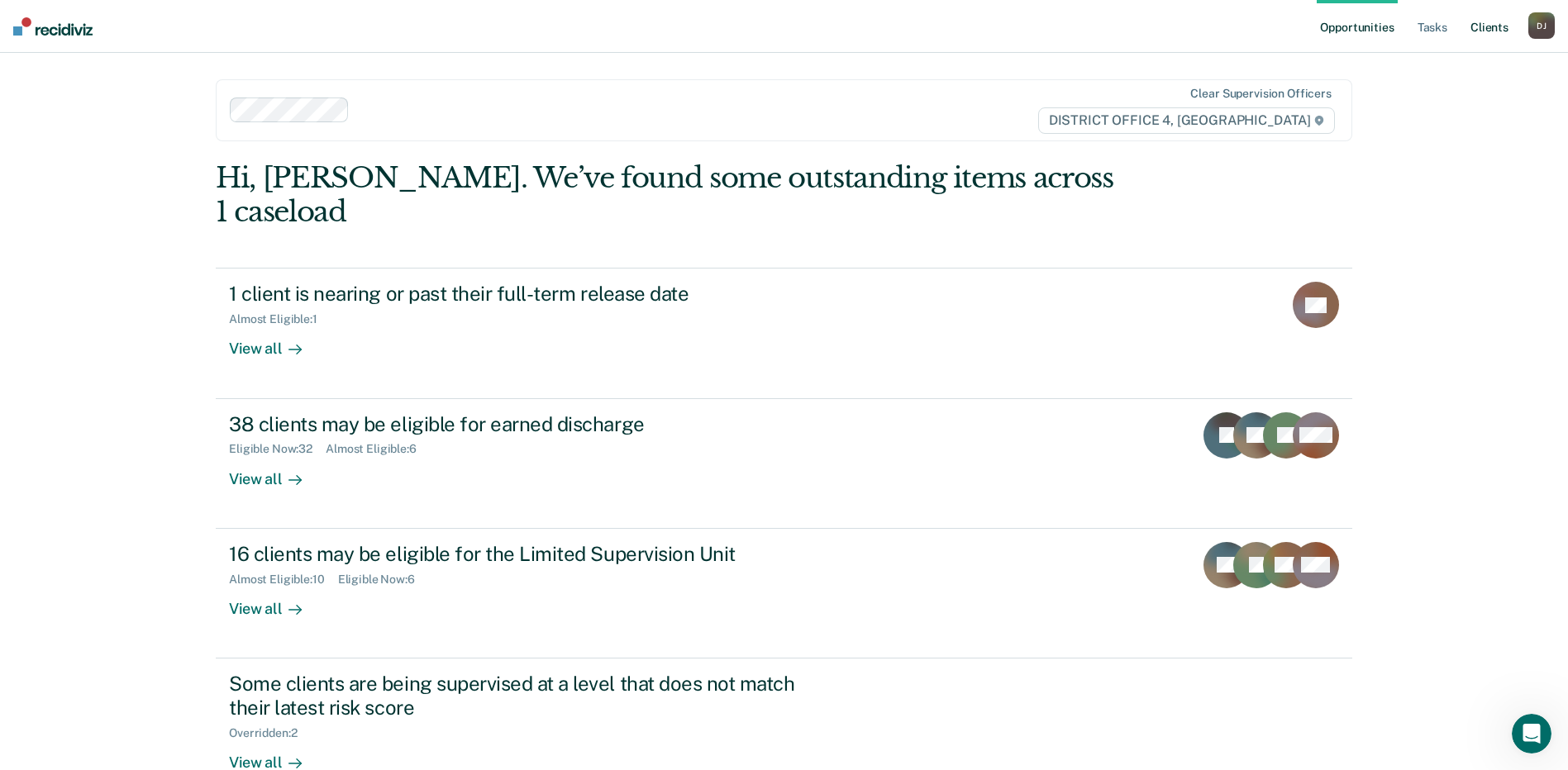
click at [1486, 27] on link "Client s" at bounding box center [1489, 26] width 45 height 53
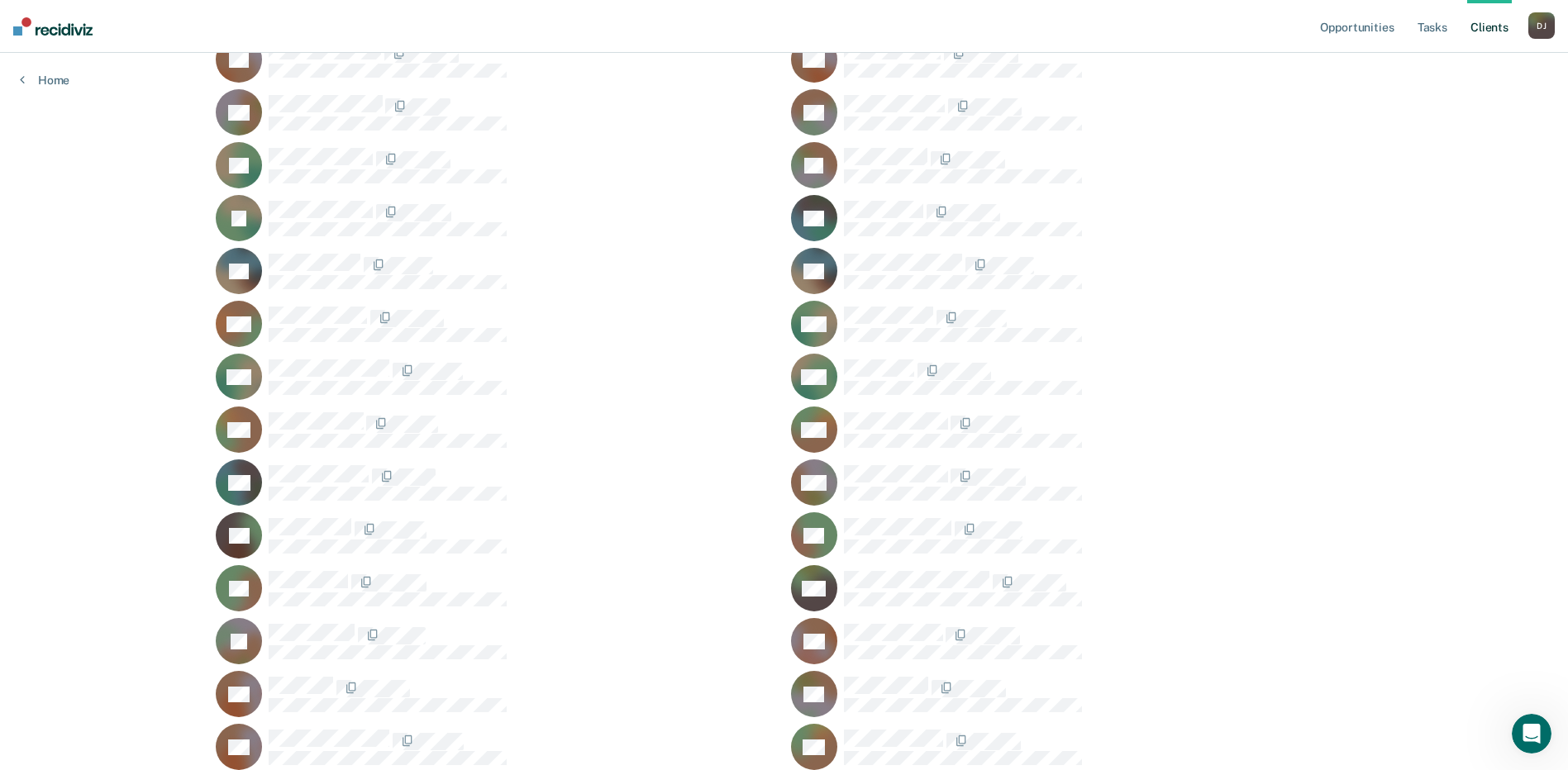
scroll to position [1608, 0]
